Goal: Information Seeking & Learning: Learn about a topic

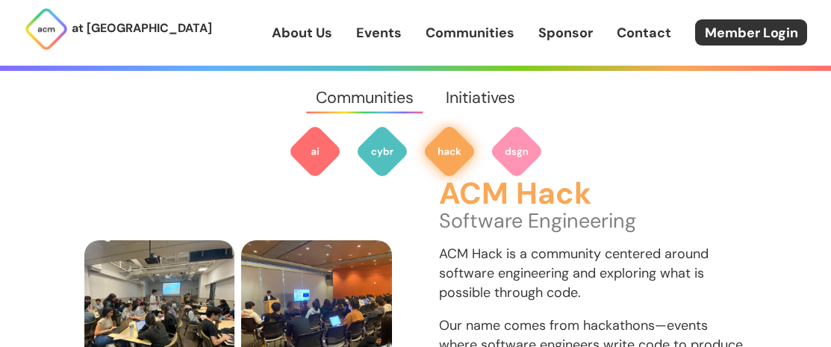
scroll to position [1568, 0]
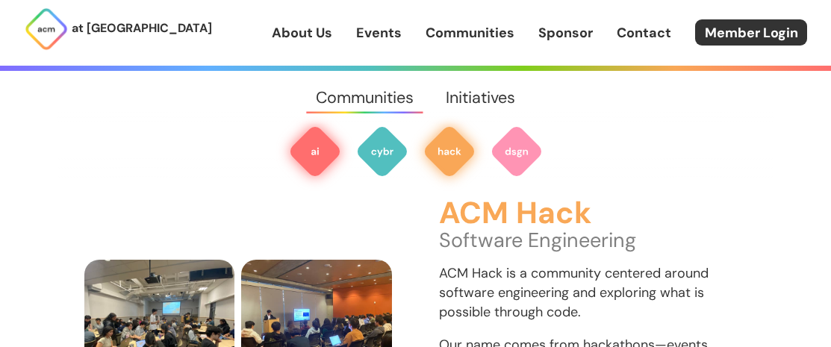
click at [318, 154] on img at bounding box center [315, 152] width 54 height 54
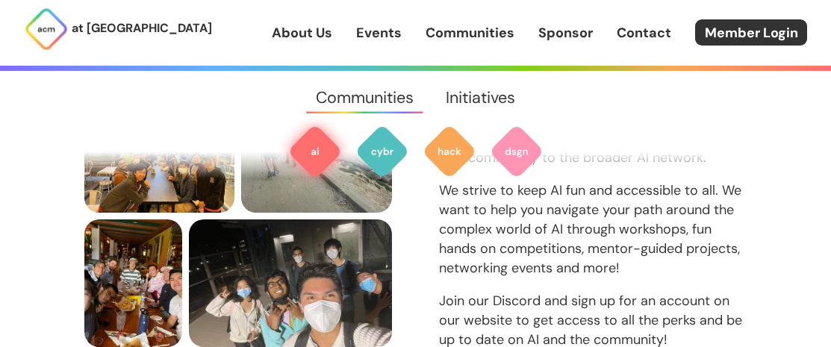
scroll to position [631, 0]
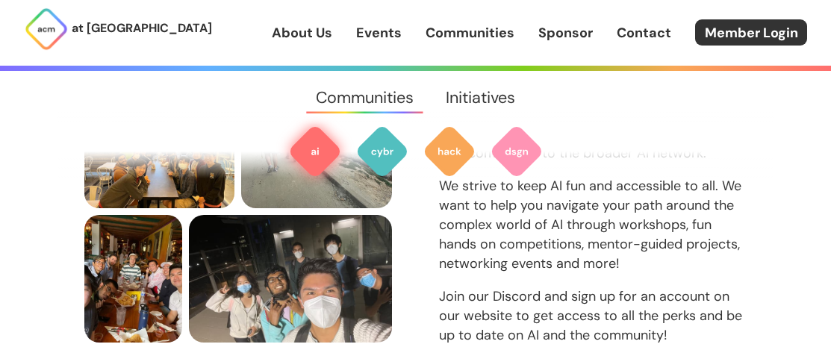
click at [319, 152] on img at bounding box center [315, 152] width 54 height 54
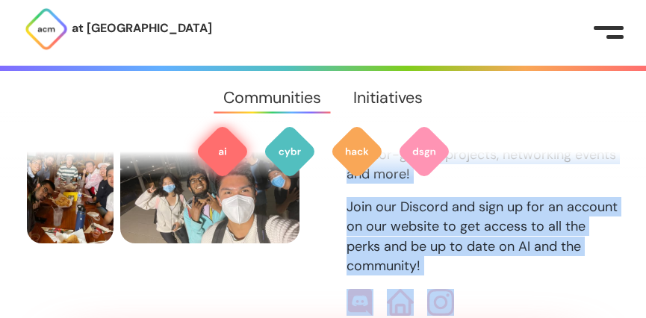
scroll to position [773, 0]
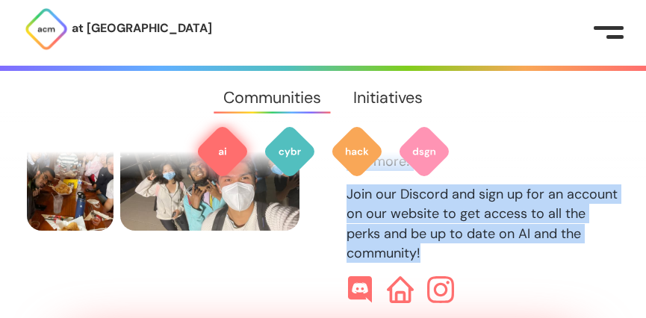
drag, startPoint x: 350, startPoint y: 220, endPoint x: 582, endPoint y: 210, distance: 232.3
click at [582, 210] on div "ACM AI Artificial Intelligence Our goals are to help build a community of AI en…" at bounding box center [482, 100] width 272 height 406
copy div "ACM AI Artificial Intelligence Our goals are to help build a community of AI en…"
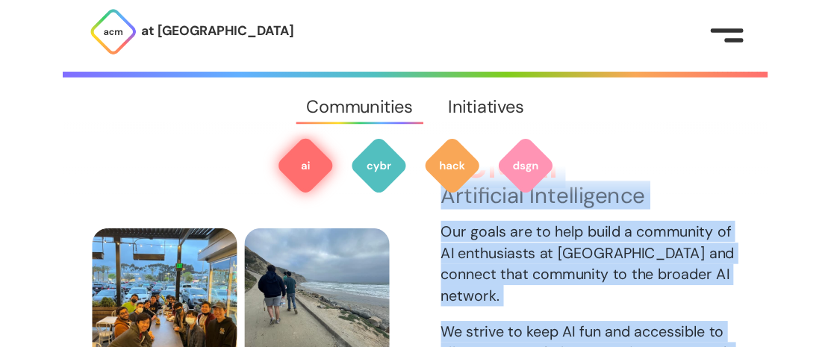
scroll to position [530, 0]
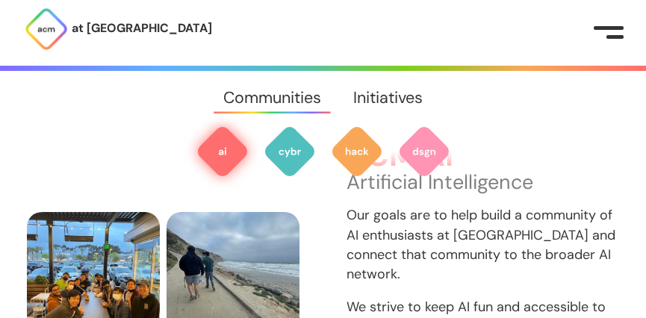
drag, startPoint x: 79, startPoint y: 31, endPoint x: 38, endPoint y: 104, distance: 83.9
click at [38, 104] on nav "Communities Initiatives" at bounding box center [323, 98] width 646 height 54
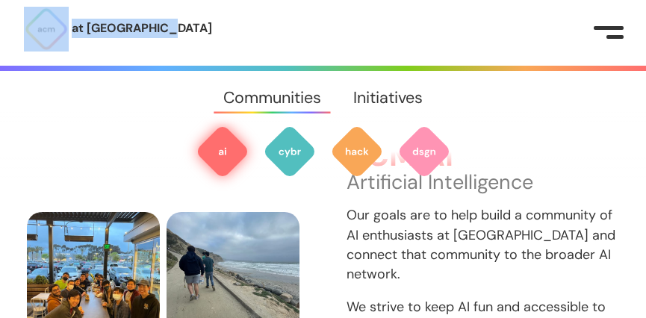
drag, startPoint x: 14, startPoint y: 4, endPoint x: 193, endPoint y: 52, distance: 185.2
click at [193, 52] on div "at [GEOGRAPHIC_DATA] About Us Events Communities Sponsor Contact Member Login" at bounding box center [323, 33] width 646 height 66
copy link "at [GEOGRAPHIC_DATA]"
click at [229, 34] on div "at [GEOGRAPHIC_DATA] About Us Events Communities Sponsor Contact Member Login" at bounding box center [323, 33] width 646 height 66
